Goal: Transaction & Acquisition: Purchase product/service

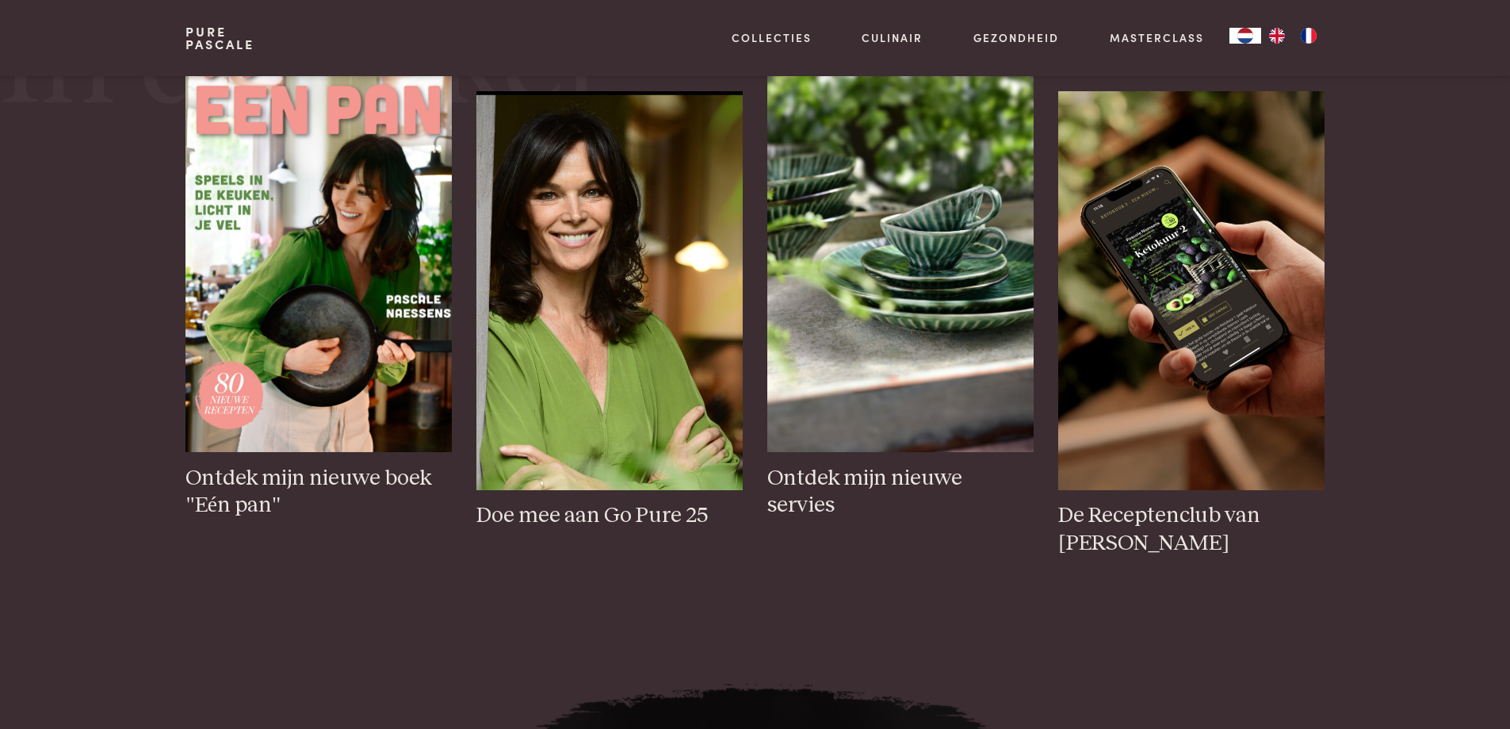
scroll to position [793, 0]
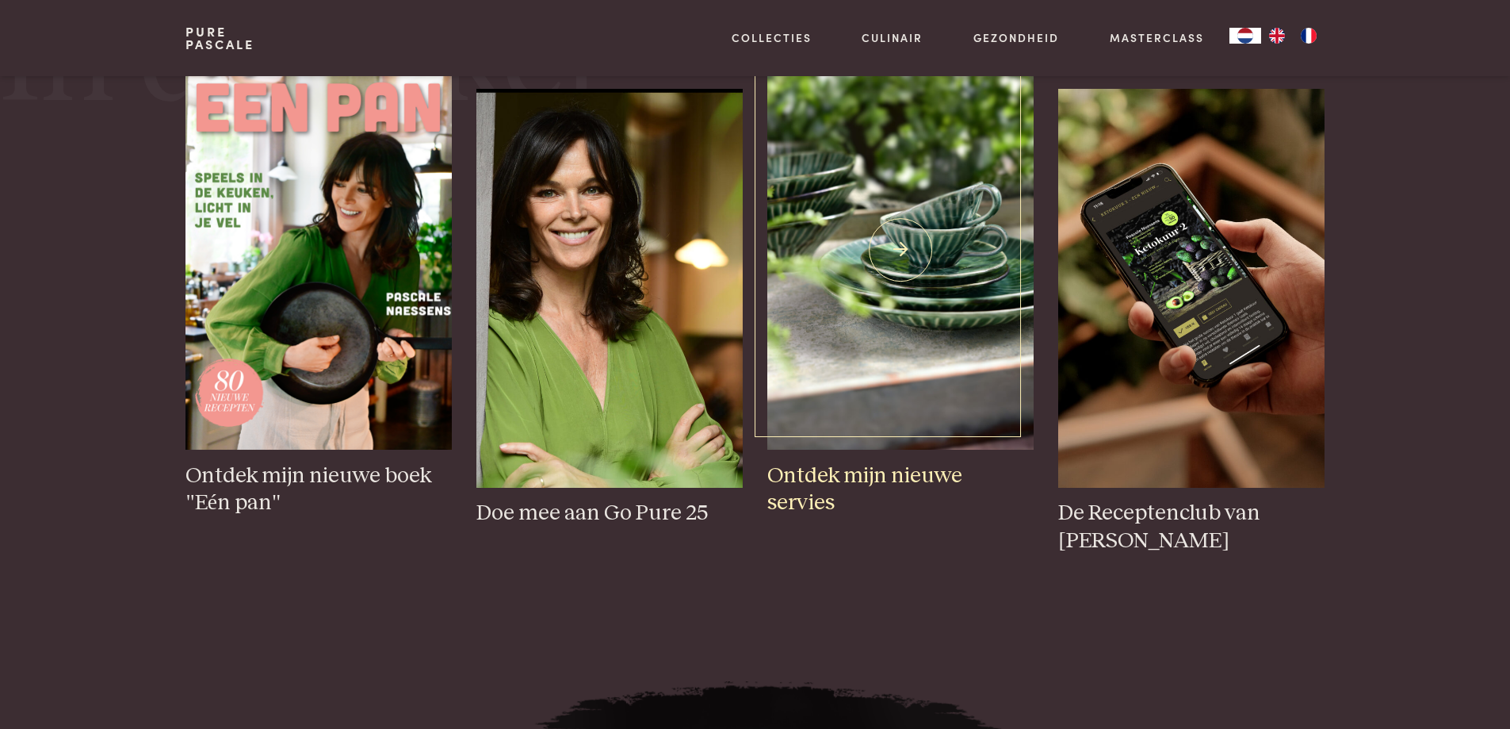
click at [925, 314] on img at bounding box center [900, 250] width 266 height 399
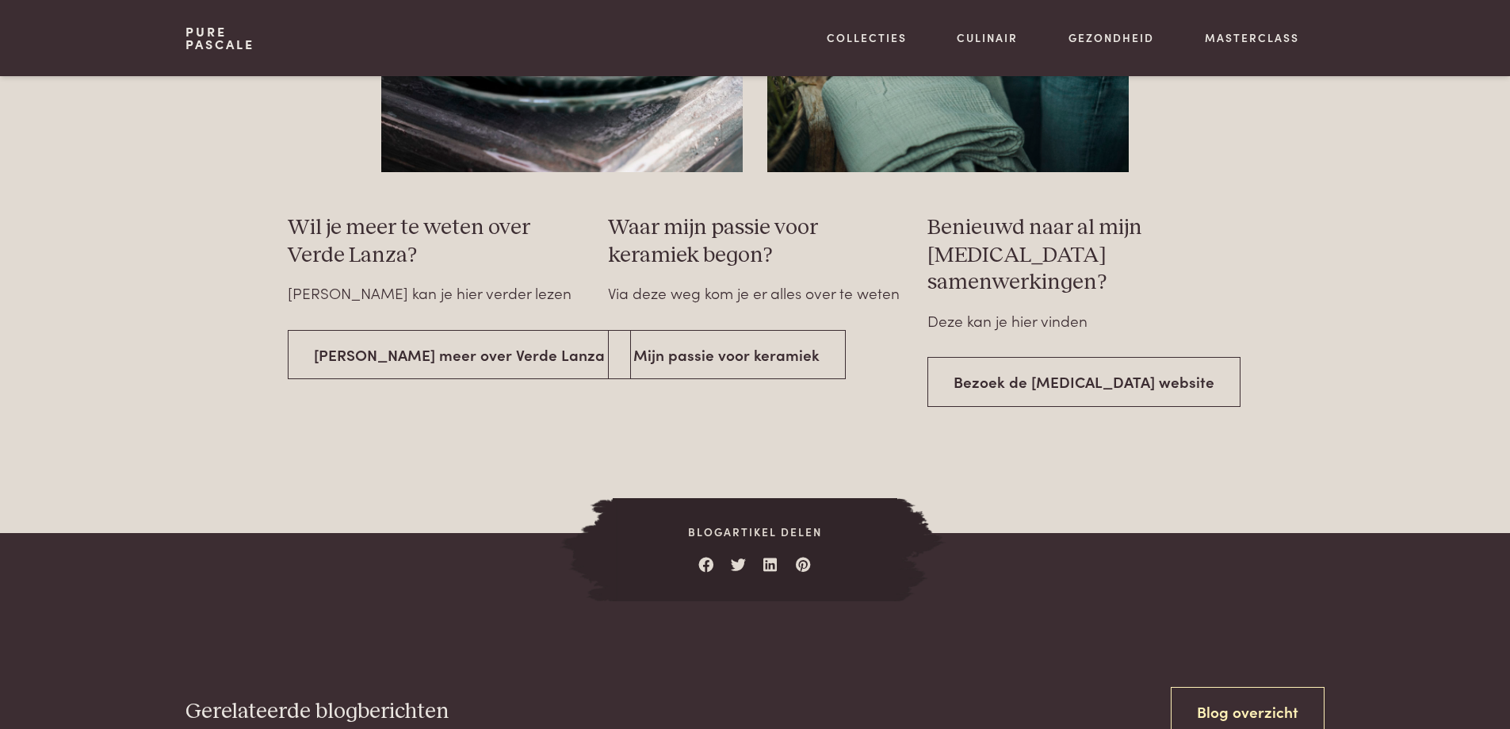
scroll to position [2775, 0]
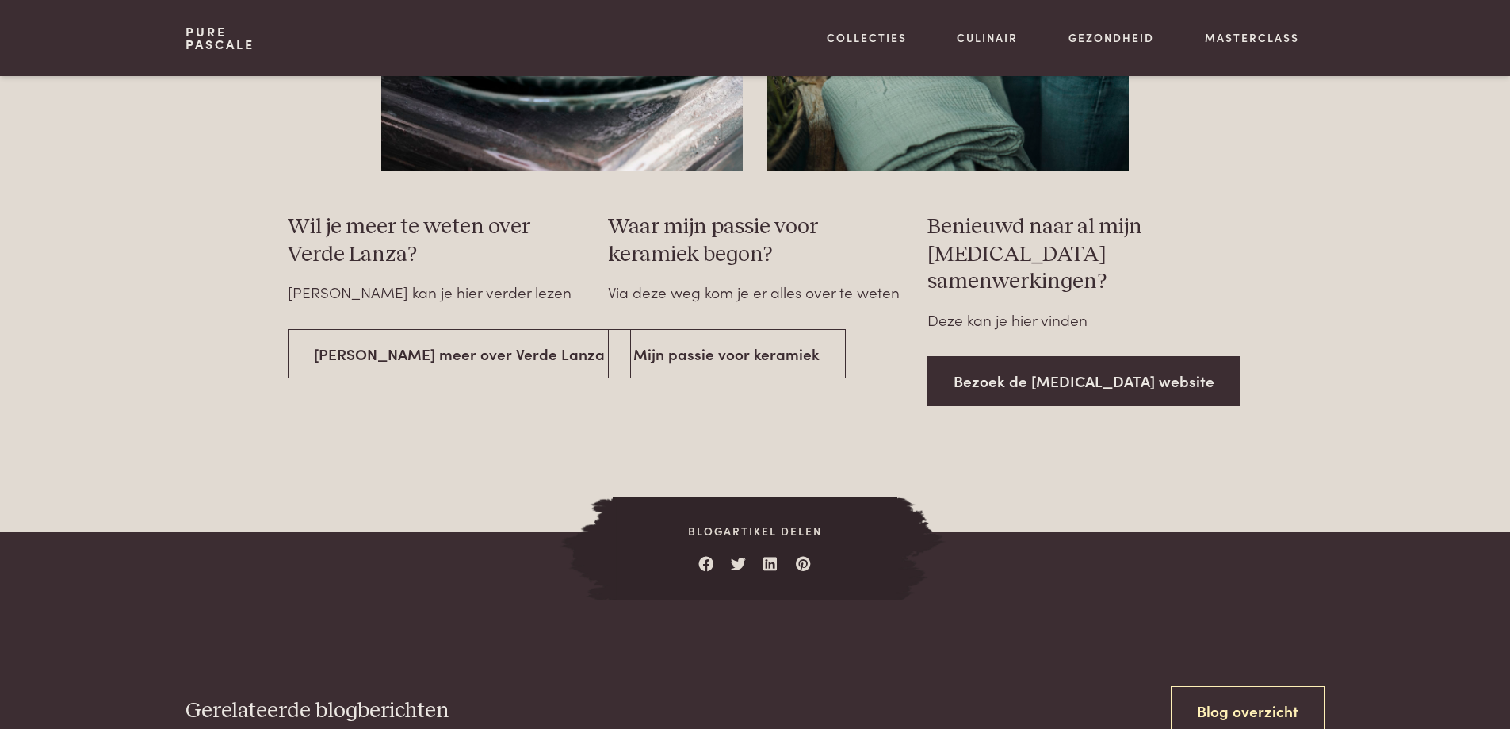
click at [1085, 356] on link "Bezoek de Serax website" at bounding box center [1084, 381] width 313 height 50
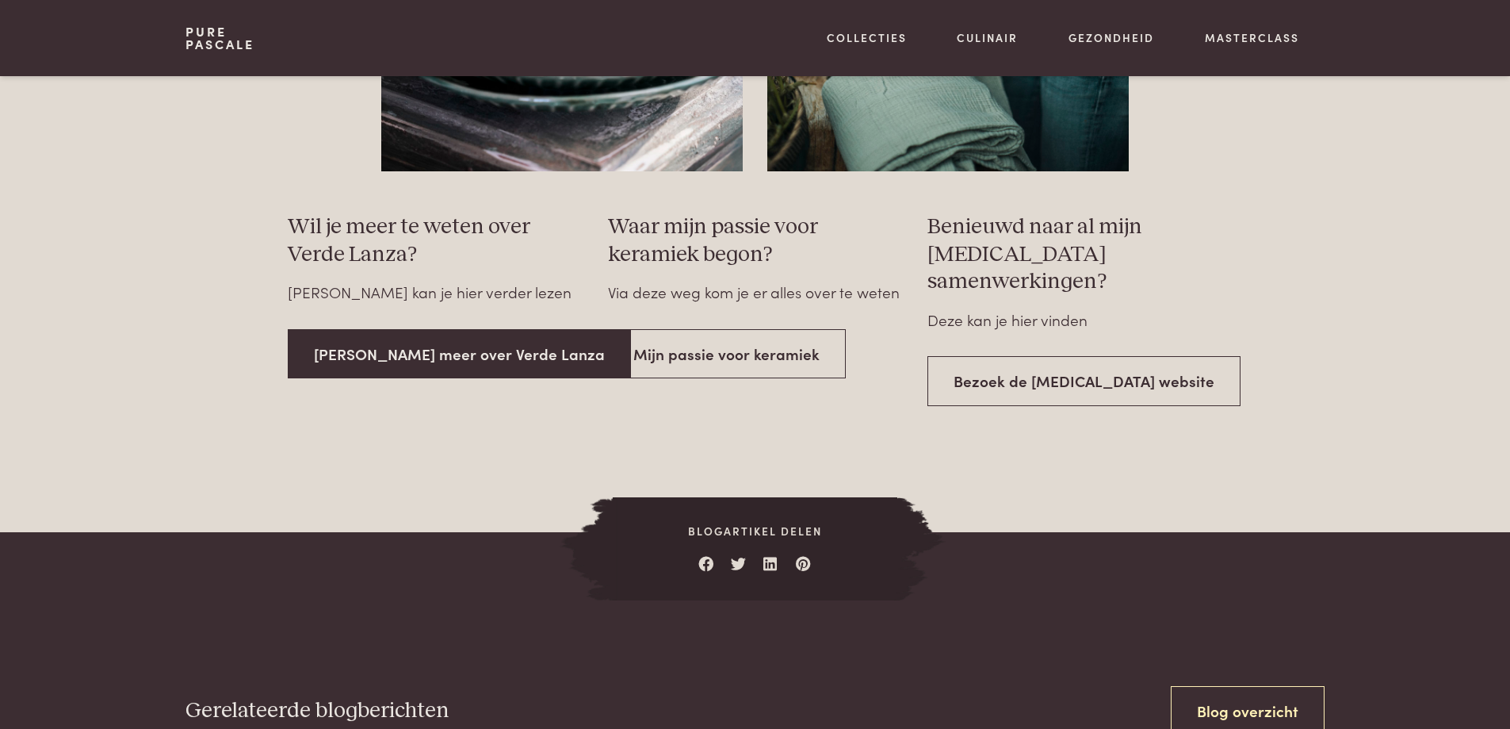
click at [415, 374] on link "Lees meer over Verde Lanza" at bounding box center [459, 354] width 343 height 50
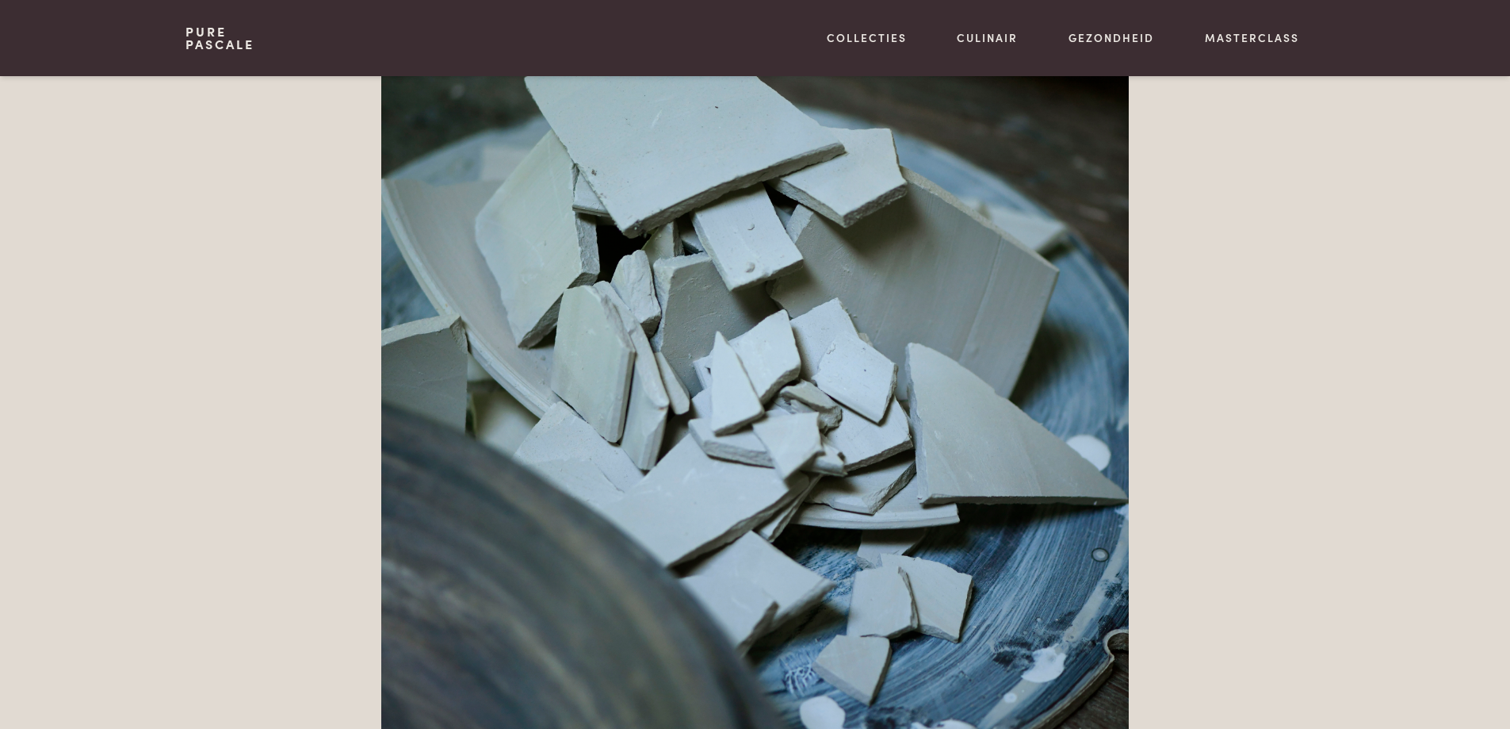
scroll to position [1348, 0]
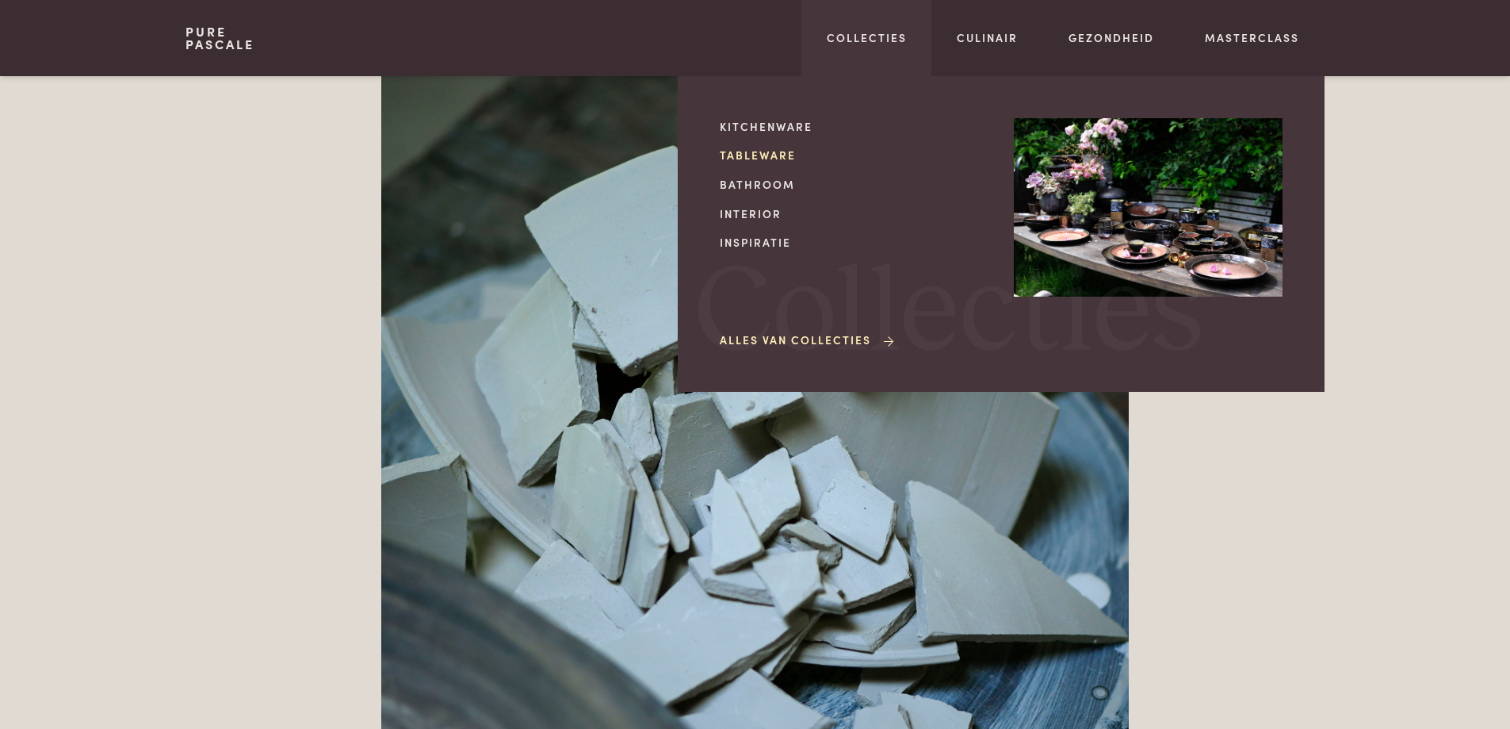
click at [759, 154] on link "Tableware" at bounding box center [854, 155] width 269 height 17
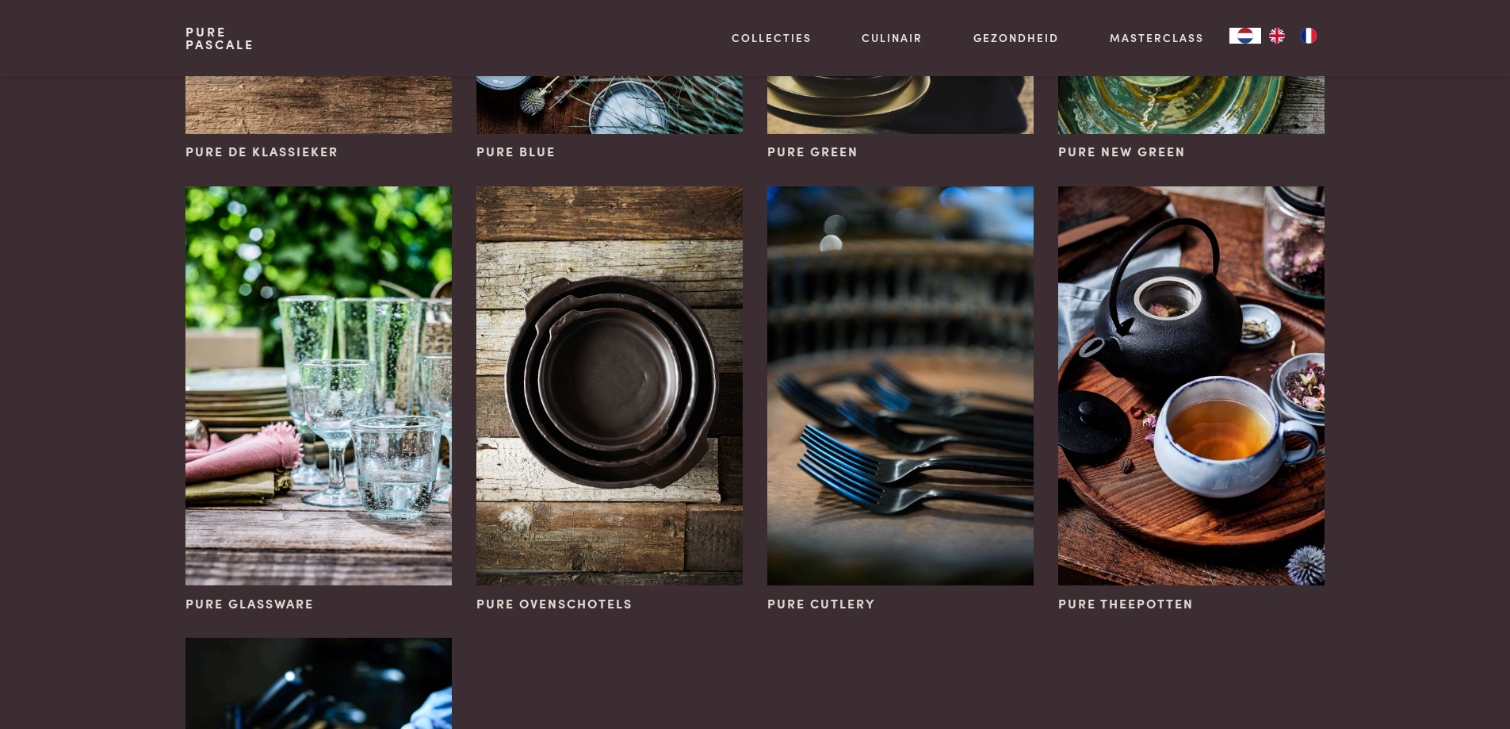
scroll to position [79, 0]
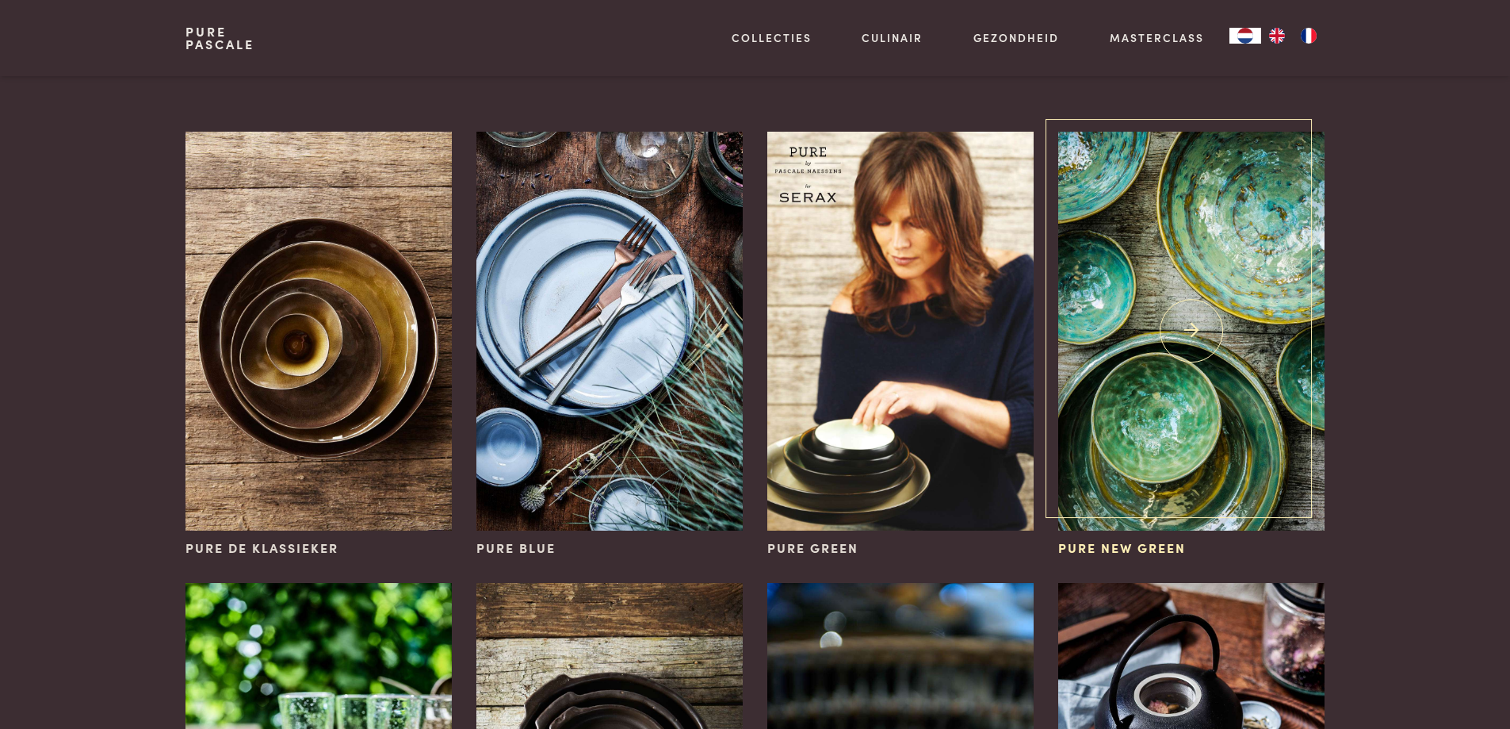
click at [1224, 222] on img at bounding box center [1191, 331] width 266 height 399
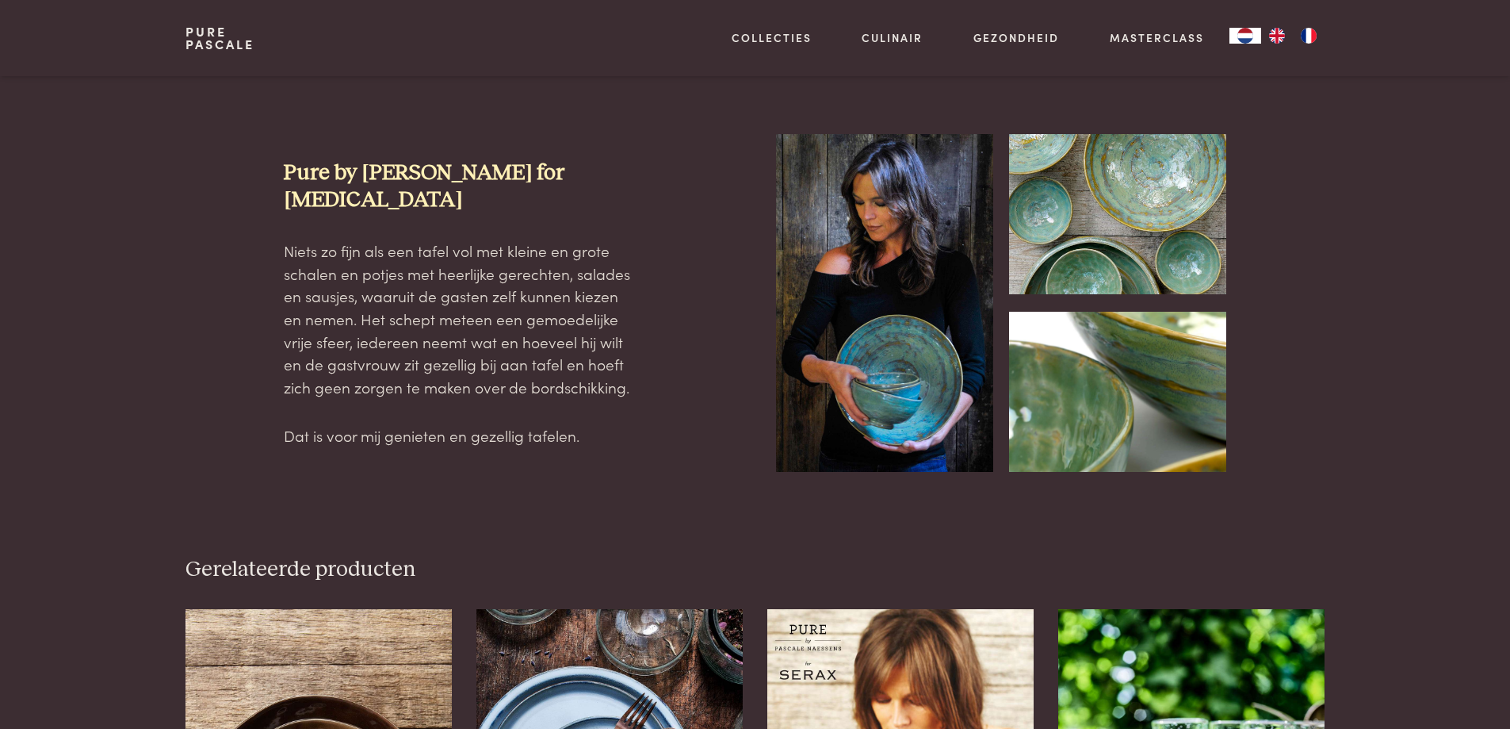
scroll to position [476, 0]
